Goal: Check status

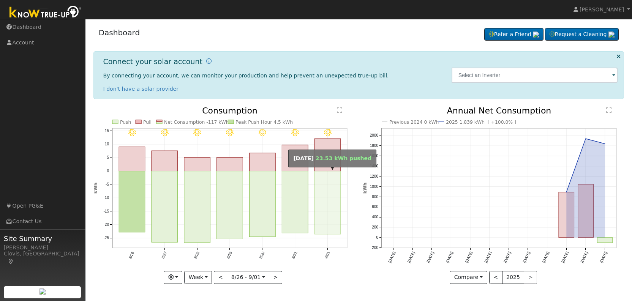
click at [328, 203] on rect "onclick=""" at bounding box center [327, 202] width 26 height 63
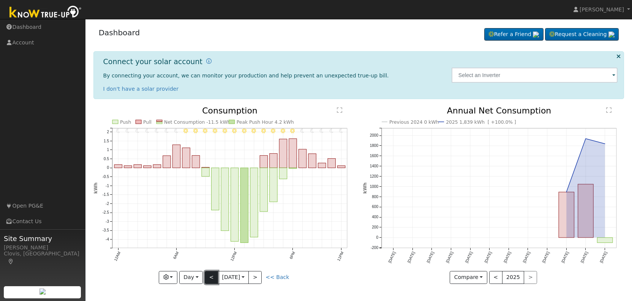
click at [209, 276] on button "<" at bounding box center [211, 277] width 13 height 13
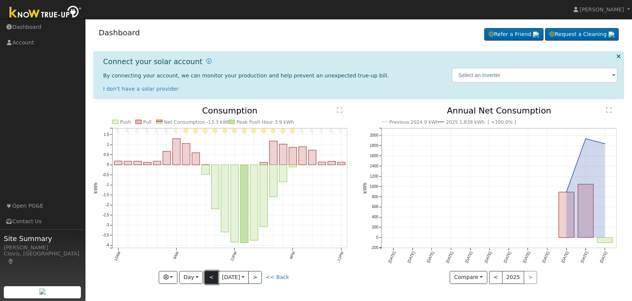
click at [209, 276] on button "<" at bounding box center [211, 277] width 13 height 13
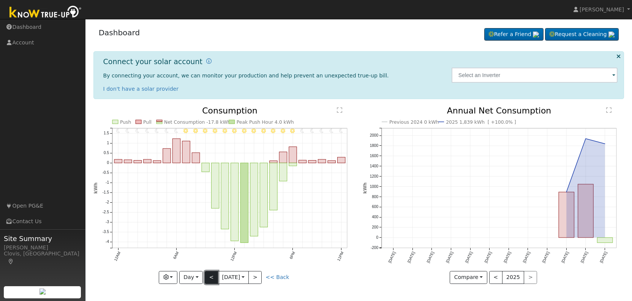
click at [209, 276] on button "<" at bounding box center [211, 277] width 13 height 13
click at [210, 276] on button "<" at bounding box center [211, 277] width 13 height 13
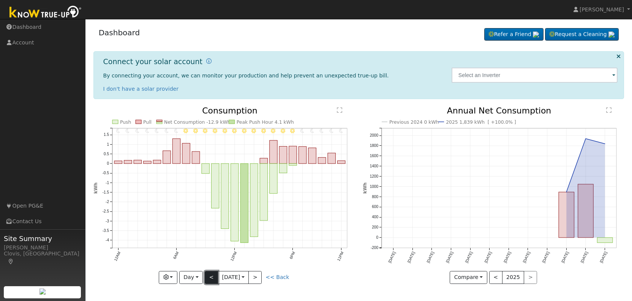
click at [210, 276] on button "<" at bounding box center [211, 277] width 13 height 13
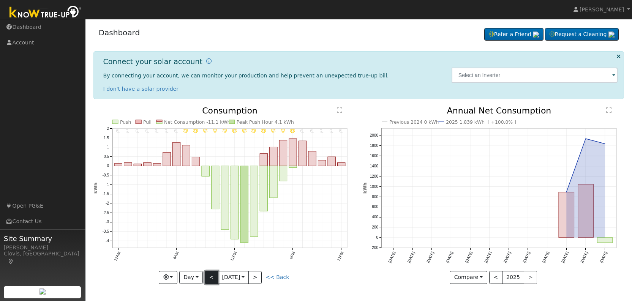
click at [210, 276] on button "<" at bounding box center [211, 277] width 13 height 13
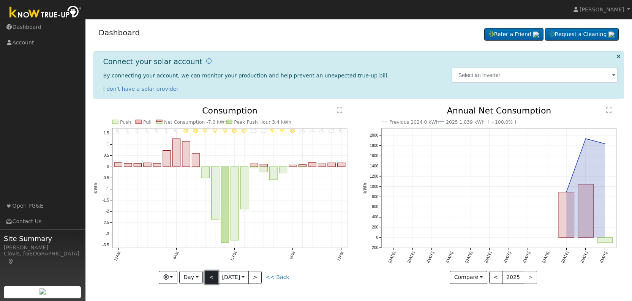
click at [207, 278] on button "<" at bounding box center [211, 277] width 13 height 13
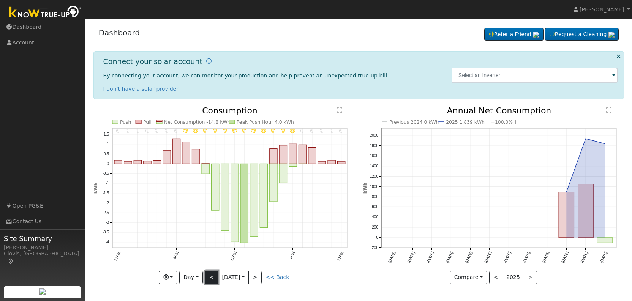
click at [207, 278] on button "<" at bounding box center [211, 277] width 13 height 13
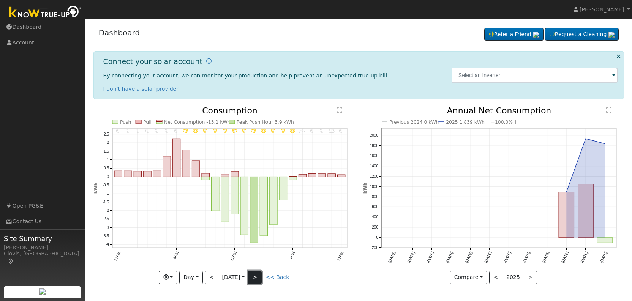
click at [259, 278] on button ">" at bounding box center [254, 277] width 13 height 13
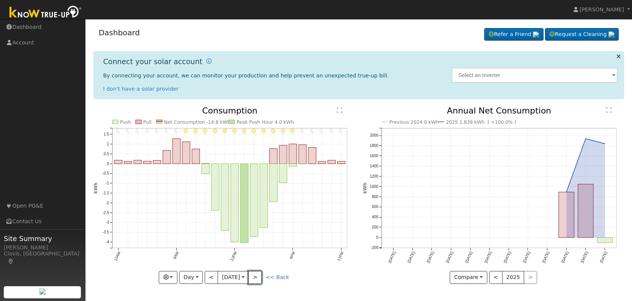
click at [258, 278] on button ">" at bounding box center [254, 277] width 13 height 13
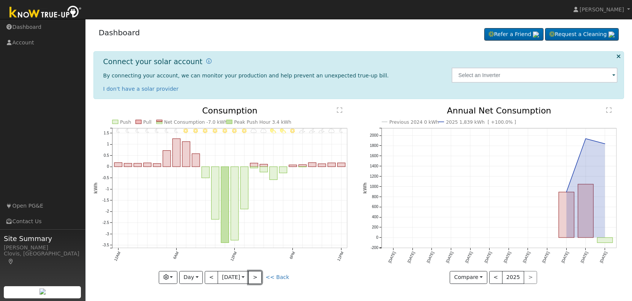
click at [258, 278] on button ">" at bounding box center [254, 277] width 13 height 13
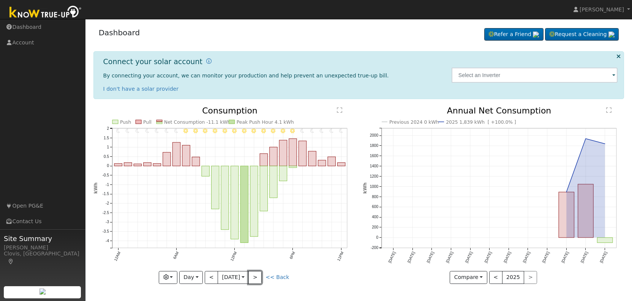
click at [258, 278] on button ">" at bounding box center [254, 277] width 13 height 13
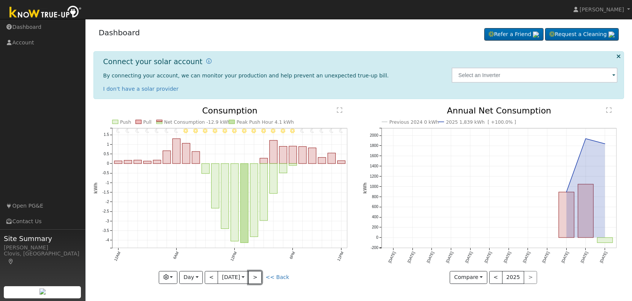
click at [258, 278] on button ">" at bounding box center [254, 277] width 13 height 13
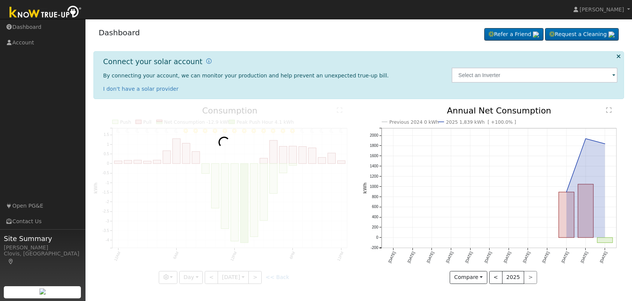
click at [258, 278] on div at bounding box center [223, 195] width 261 height 177
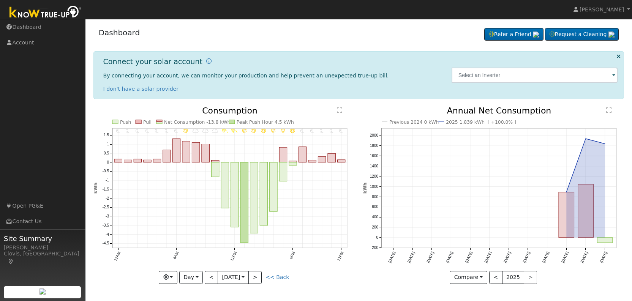
click at [258, 278] on div at bounding box center [223, 195] width 261 height 177
click at [258, 278] on button ">" at bounding box center [254, 277] width 13 height 13
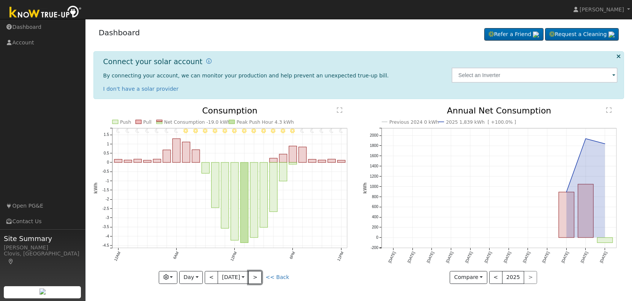
click at [258, 278] on button ">" at bounding box center [254, 277] width 13 height 13
click at [257, 277] on button ">" at bounding box center [254, 277] width 13 height 13
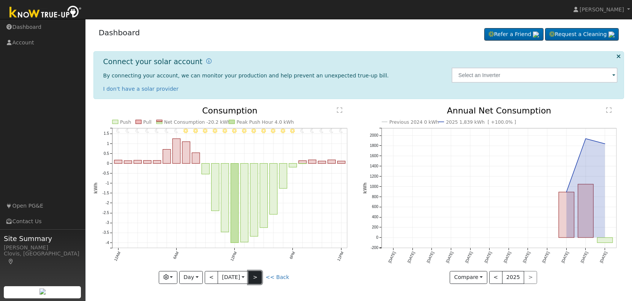
click at [257, 277] on button ">" at bounding box center [254, 277] width 13 height 13
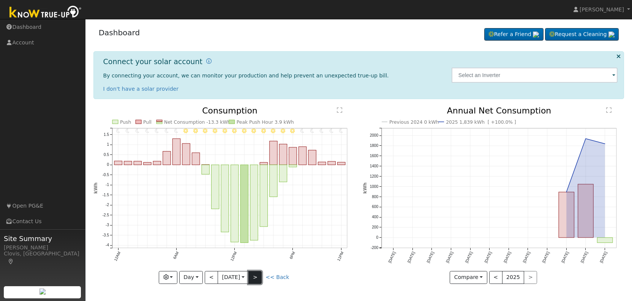
click at [260, 278] on button ">" at bounding box center [254, 277] width 13 height 13
type input "[DATE]"
